Goal: Check status

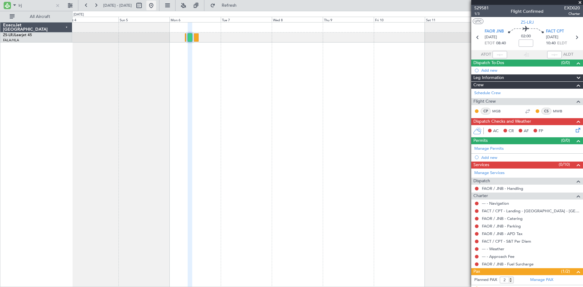
click at [156, 7] on button at bounding box center [151, 6] width 10 height 10
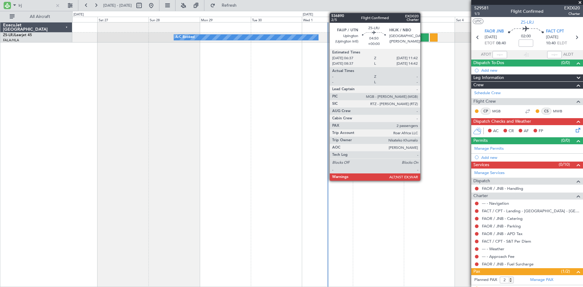
click at [423, 38] on div at bounding box center [423, 37] width 11 height 8
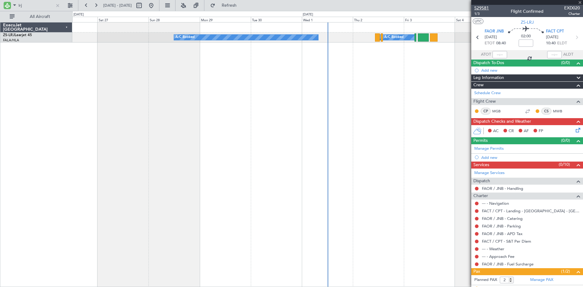
click at [484, 7] on span "529581" at bounding box center [482, 8] width 15 height 6
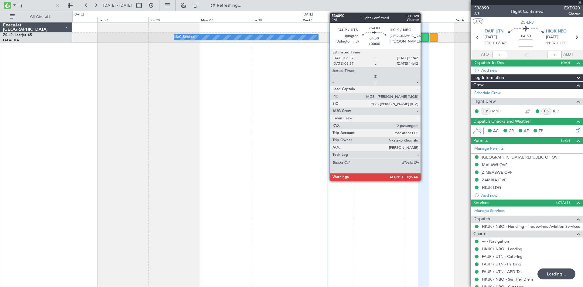
click at [424, 38] on div at bounding box center [423, 37] width 11 height 8
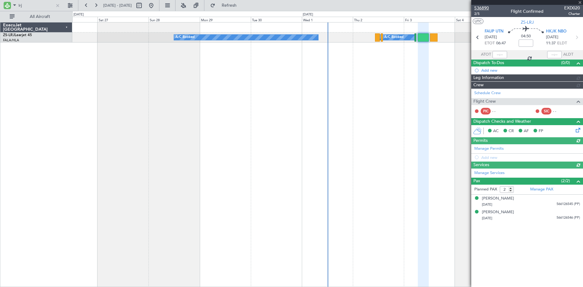
click at [483, 7] on span "536890" at bounding box center [482, 8] width 15 height 6
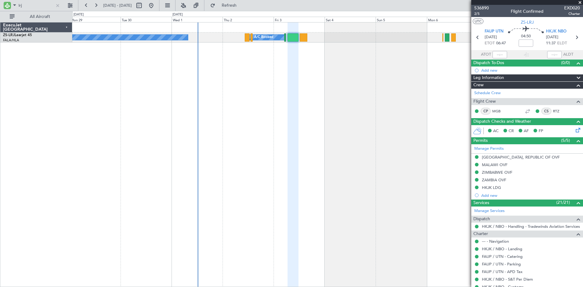
click at [227, 98] on div "A/C Booked A/C Booked A/C Booked A/C Booked" at bounding box center [327, 154] width 511 height 265
click at [27, 4] on input "lrj" at bounding box center [36, 5] width 35 height 9
type input "l"
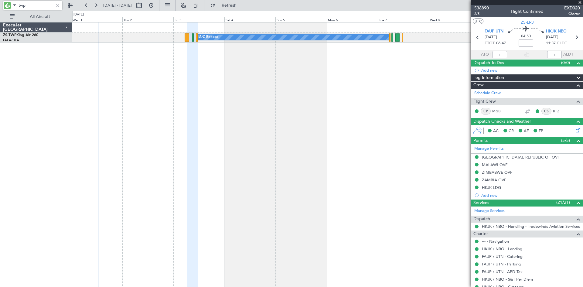
click at [264, 81] on div "A/C Booked A/C Booked A/C Booked A/C Booked" at bounding box center [327, 154] width 511 height 265
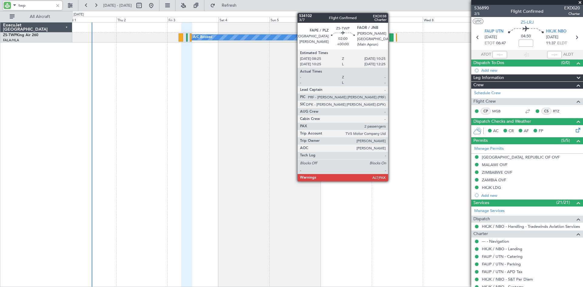
click at [391, 38] on div at bounding box center [392, 37] width 5 height 8
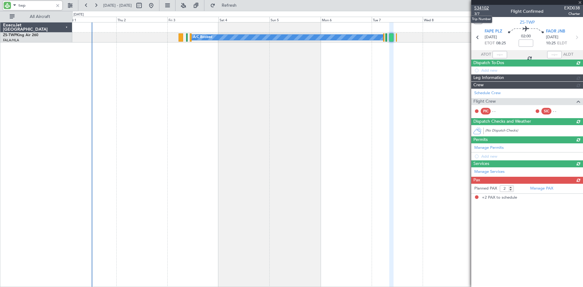
type input "twp"
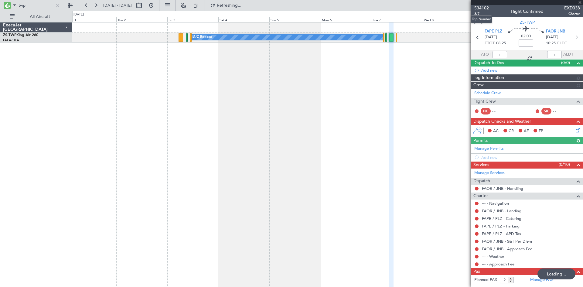
click at [481, 7] on span "534102" at bounding box center [482, 8] width 15 height 6
